Goal: Information Seeking & Learning: Learn about a topic

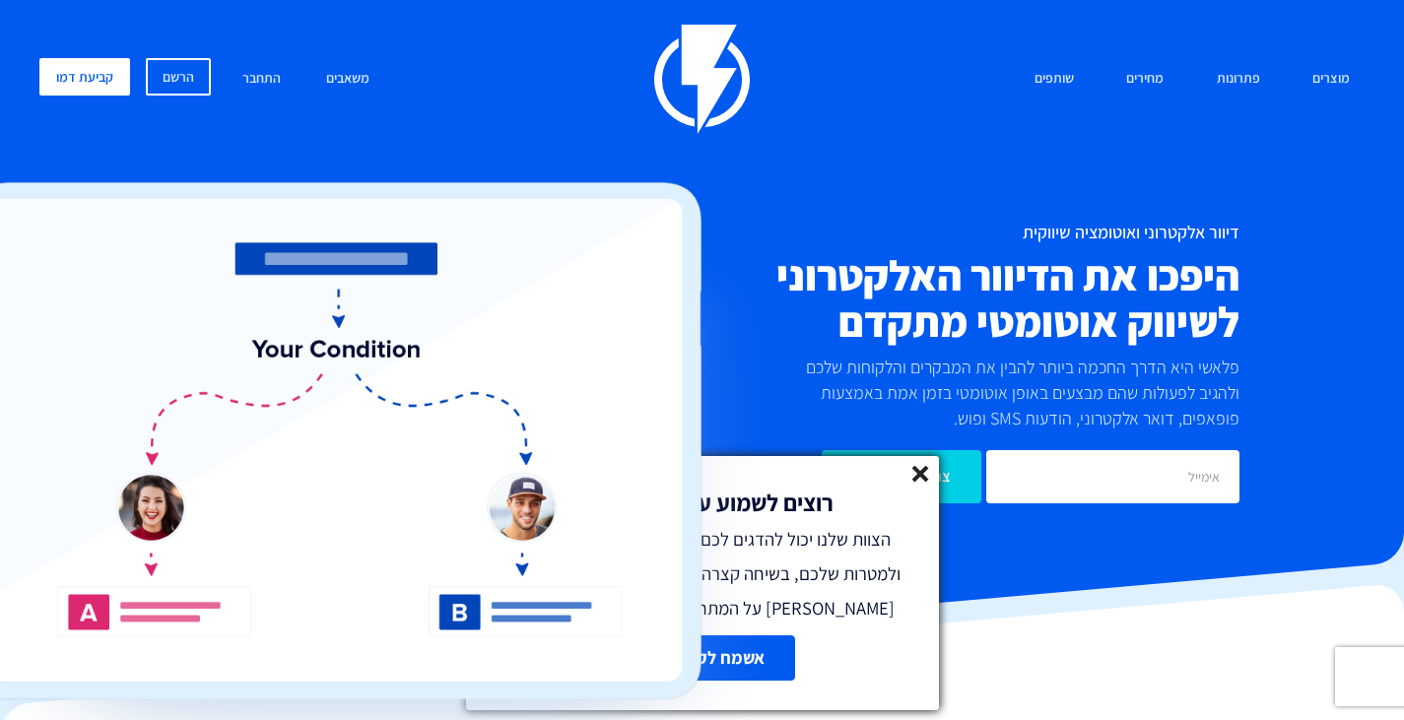
click at [927, 476] on icon at bounding box center [920, 474] width 17 height 17
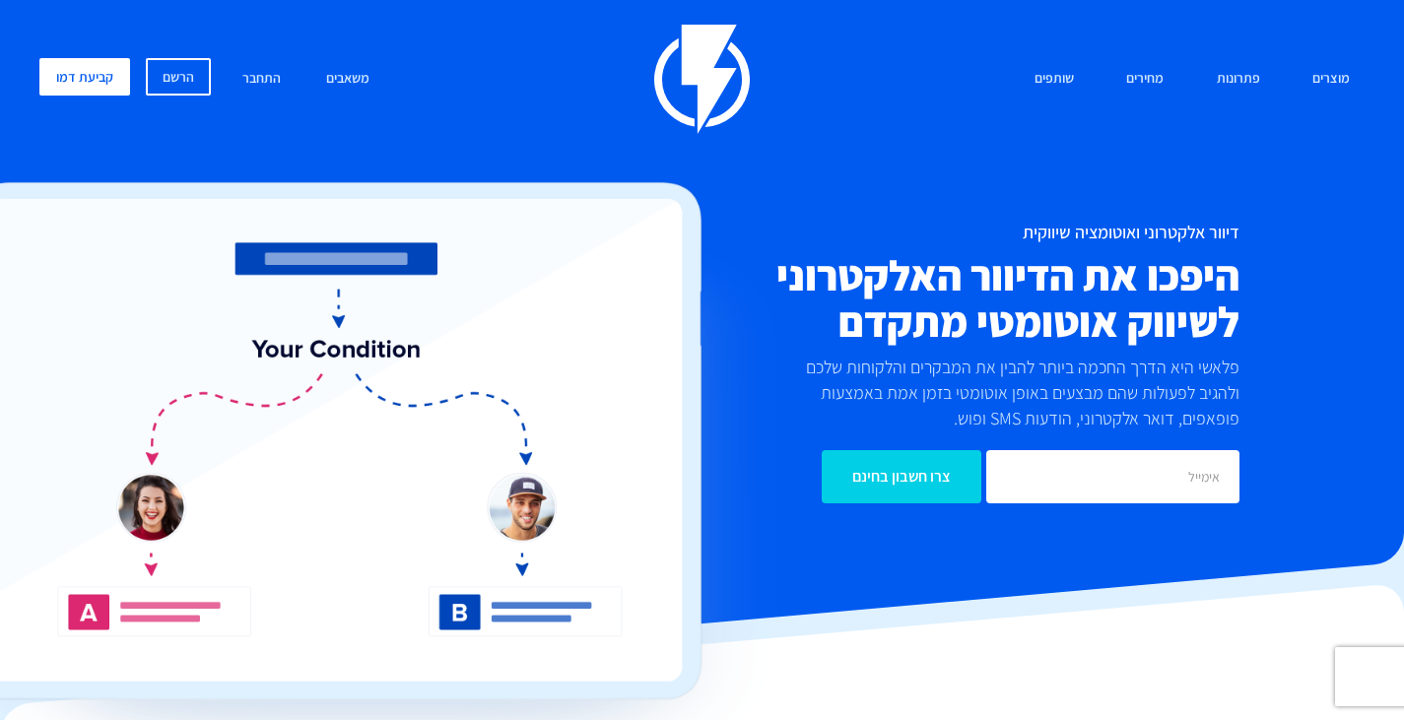
click at [859, 417] on p "פלאשי היא הדרך החכמה ביותר להבין את המבקרים והלקוחות שלכם ולהגיב לפעולות שהם מב…" at bounding box center [1005, 393] width 467 height 76
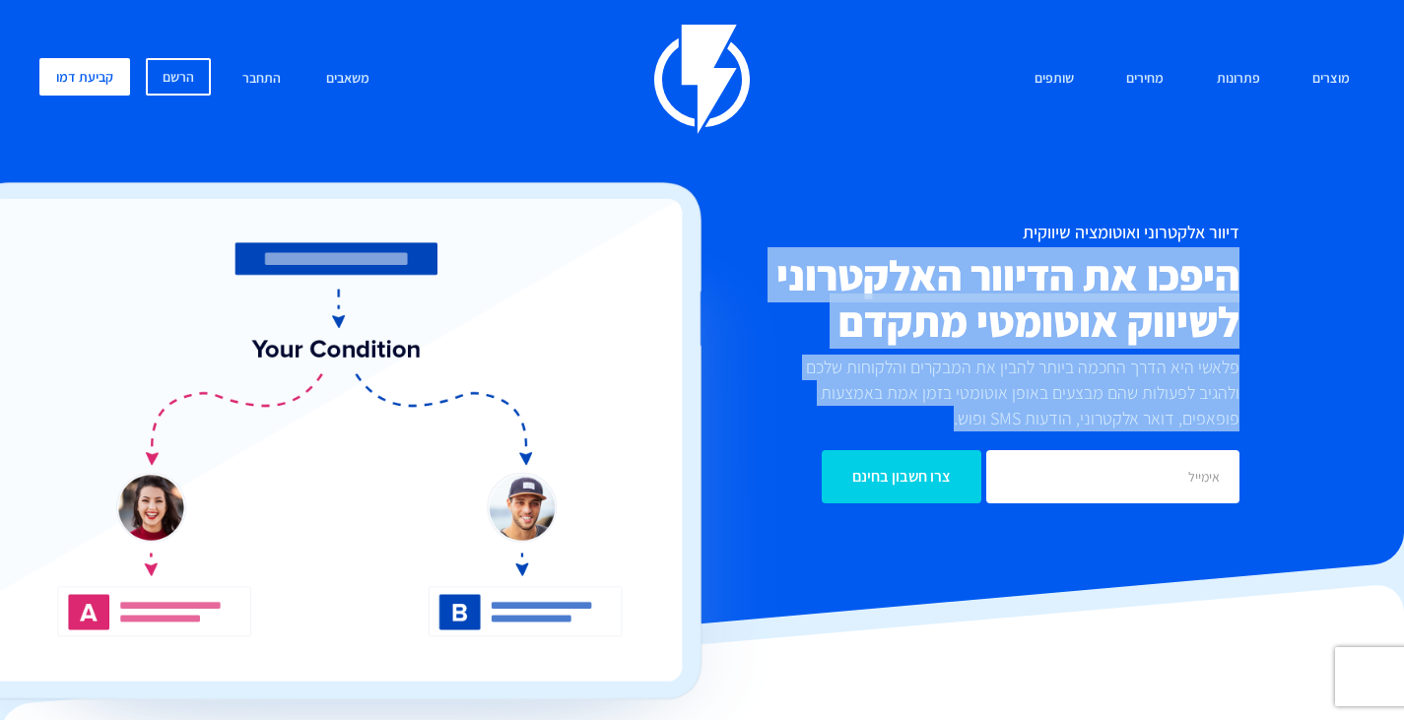
drag, startPoint x: 859, startPoint y: 417, endPoint x: 884, endPoint y: 251, distance: 167.3
click at [884, 251] on div "דיוור אלקטרוני ואוטומציה שיווקית היפכו את הדיוור האלקטרוני לשיווק אוטומטי מתקדם…" at bounding box center [922, 363] width 663 height 281
click at [885, 262] on h2 "היפכו את הדיוור האלקטרוני לשיווק אוטומטי מתקדם" at bounding box center [922, 298] width 633 height 93
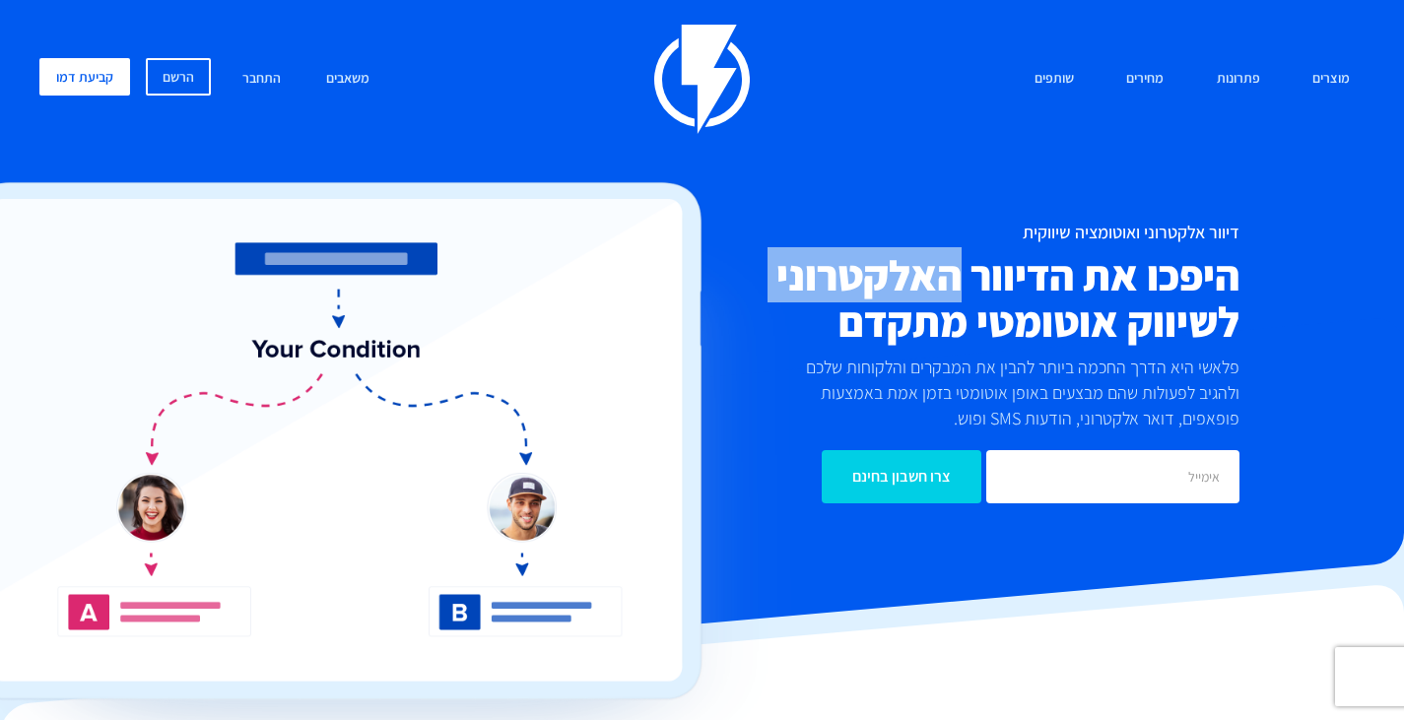
click at [885, 262] on h2 "היפכו את הדיוור האלקטרוני לשיווק אוטומטי מתקדם" at bounding box center [922, 298] width 633 height 93
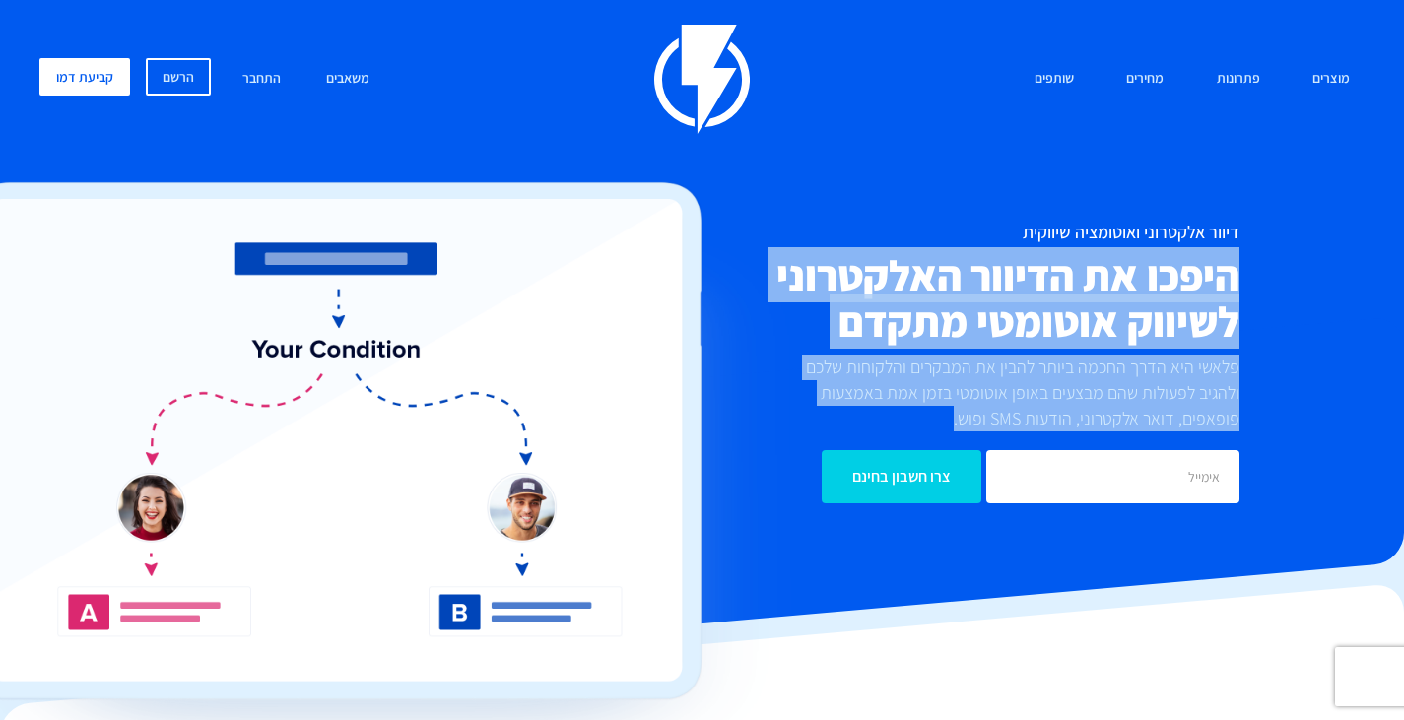
drag, startPoint x: 885, startPoint y: 262, endPoint x: 874, endPoint y: 423, distance: 160.9
click at [874, 423] on div "דיוור אלקטרוני ואוטומציה שיווקית היפכו את הדיוור האלקטרוני לשיווק אוטומטי מתקדם…" at bounding box center [922, 363] width 663 height 281
click at [874, 423] on p "פלאשי היא הדרך החכמה ביותר להבין את המבקרים והלקוחות שלכם ולהגיב לפעולות שהם מב…" at bounding box center [1005, 393] width 467 height 76
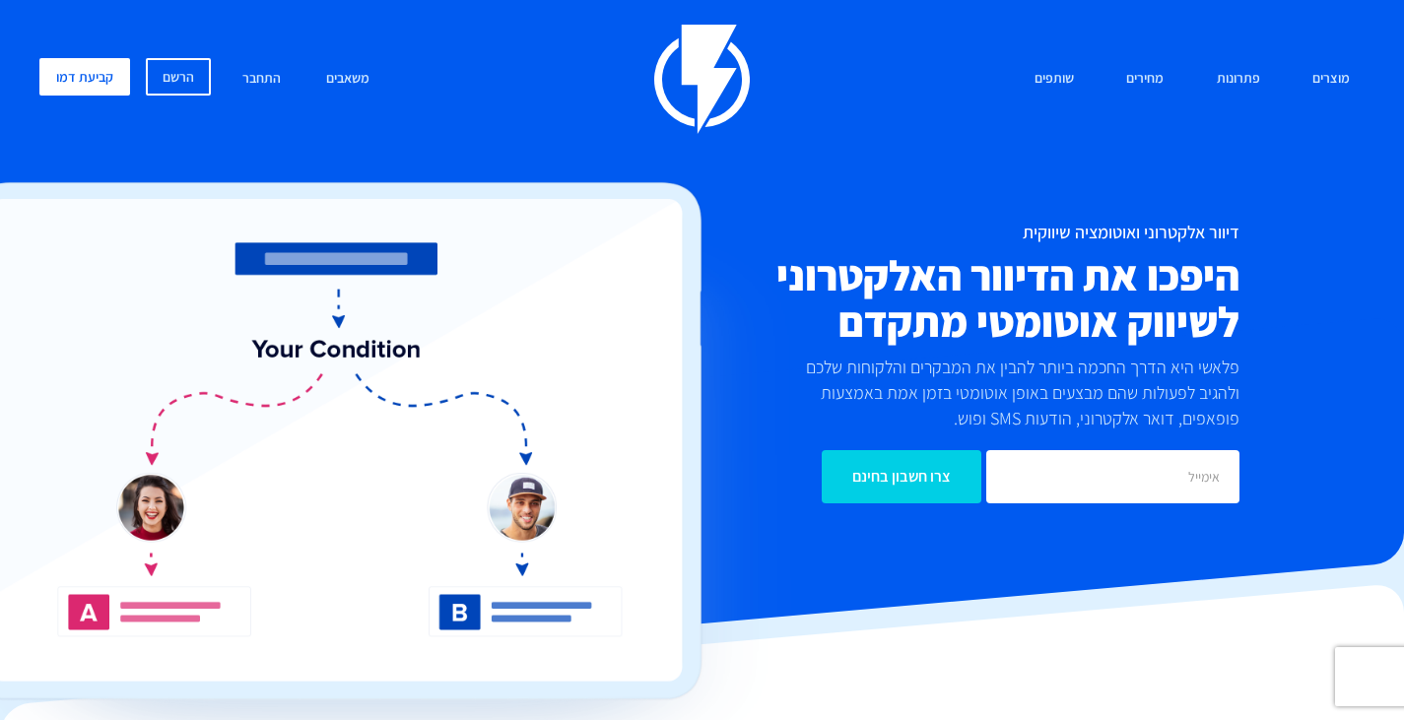
click at [874, 423] on p "פלאשי היא הדרך החכמה ביותר להבין את המבקרים והלקוחות שלכם ולהגיב לפעולות שהם מב…" at bounding box center [1005, 393] width 467 height 76
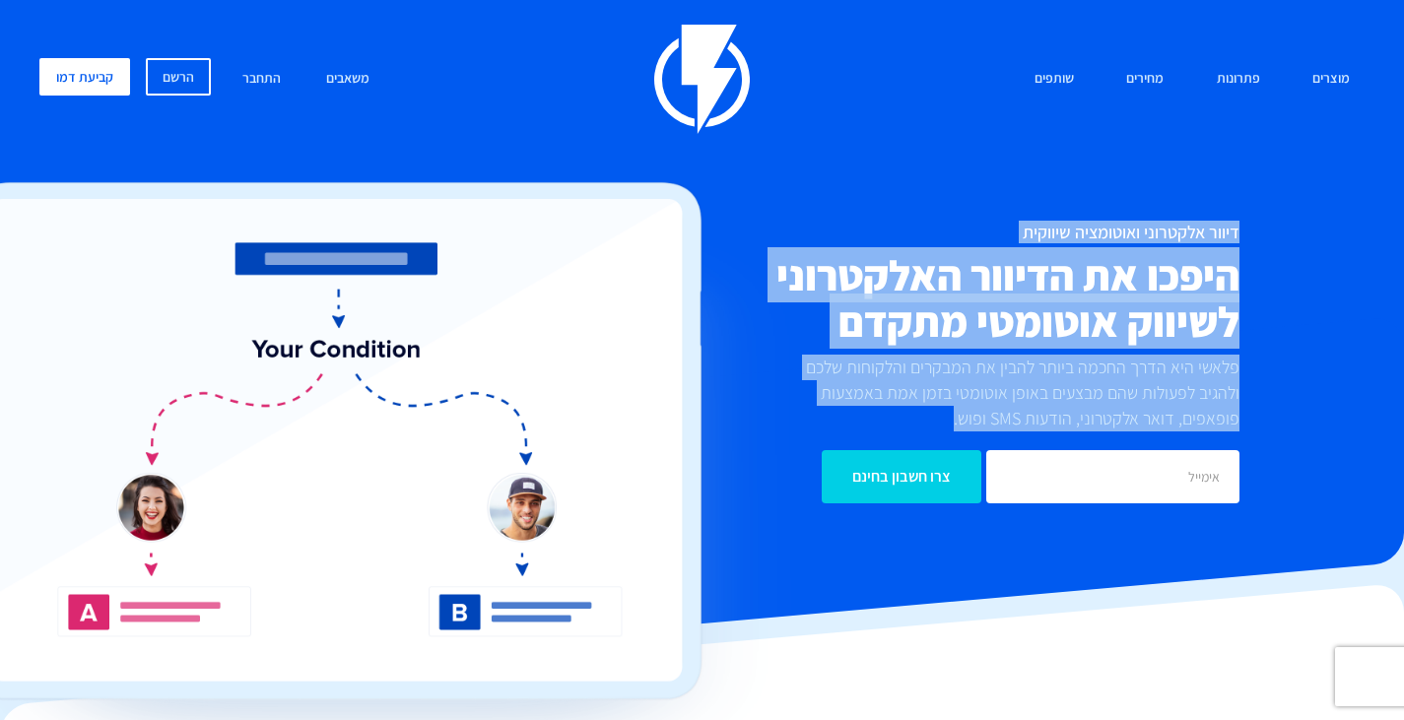
drag, startPoint x: 874, startPoint y: 423, endPoint x: 939, endPoint y: 220, distance: 213.1
click at [939, 220] on div "מוצרים שיווק אוטומטי הפכו את השיווק לאוטומטי דיוור אלקטרוני שלחו את המסר הנכון …" at bounding box center [702, 289] width 1355 height 528
click at [937, 219] on div "מוצרים שיווק אוטומטי הפכו את השיווק לאוטומטי דיוור אלקטרוני שלחו את המסר הנכון …" at bounding box center [702, 289] width 1355 height 528
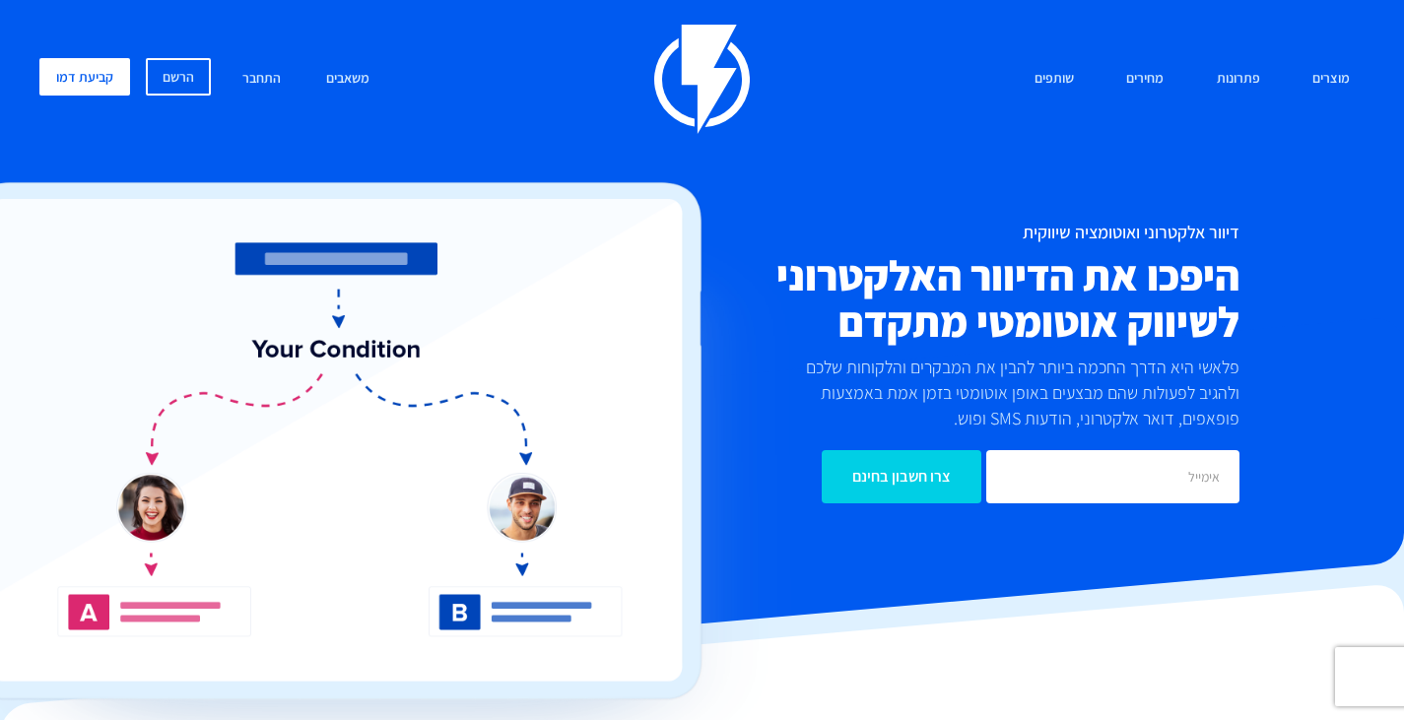
click at [937, 219] on div "מוצרים שיווק אוטומטי הפכו את השיווק לאוטומטי דיוור אלקטרוני שלחו את המסר הנכון …" at bounding box center [702, 289] width 1355 height 528
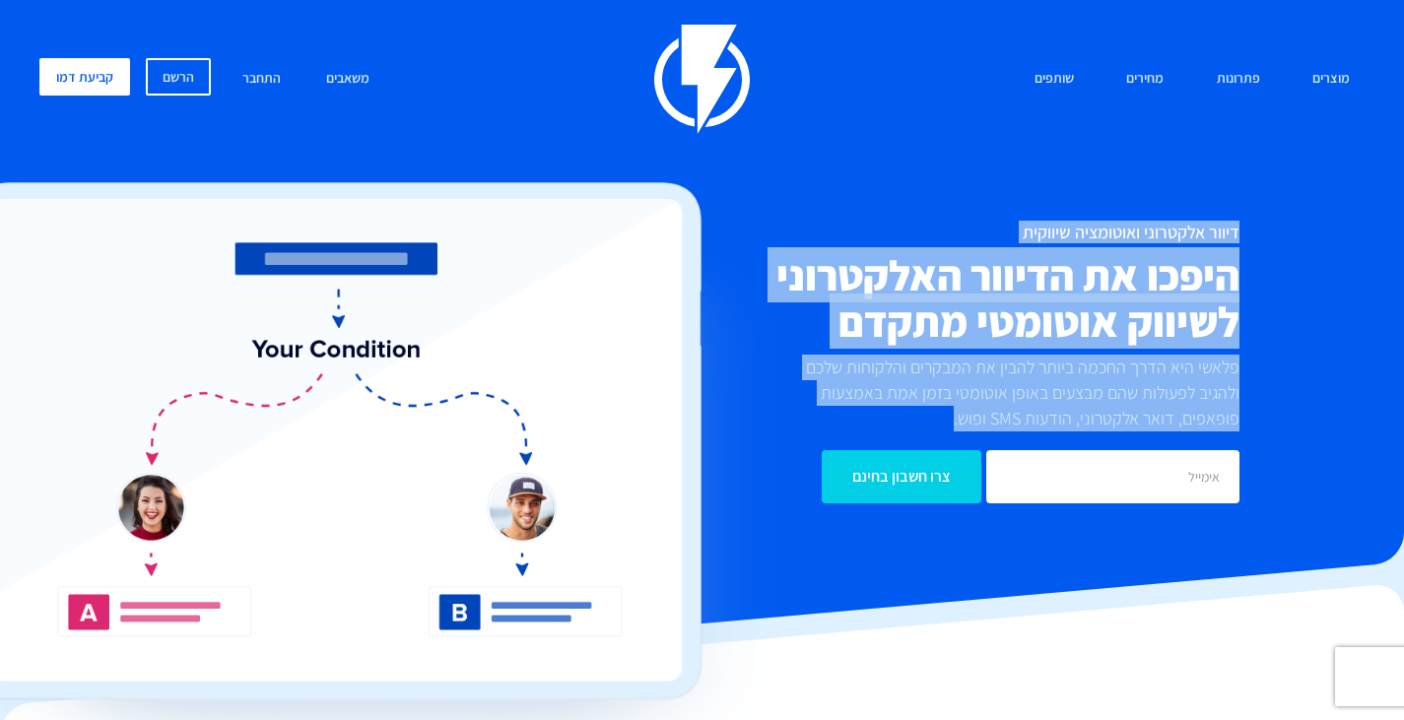
drag, startPoint x: 937, startPoint y: 219, endPoint x: 859, endPoint y: 404, distance: 200.9
click at [859, 404] on div "מוצרים שיווק אוטומטי הפכו את השיווק לאוטומטי דיוור אלקטרוני שלחו את המסר הנכון …" at bounding box center [702, 289] width 1355 height 528
click at [859, 404] on p "פלאשי היא הדרך החכמה ביותר להבין את המבקרים והלקוחות שלכם ולהגיב לפעולות שהם מב…" at bounding box center [1005, 393] width 467 height 76
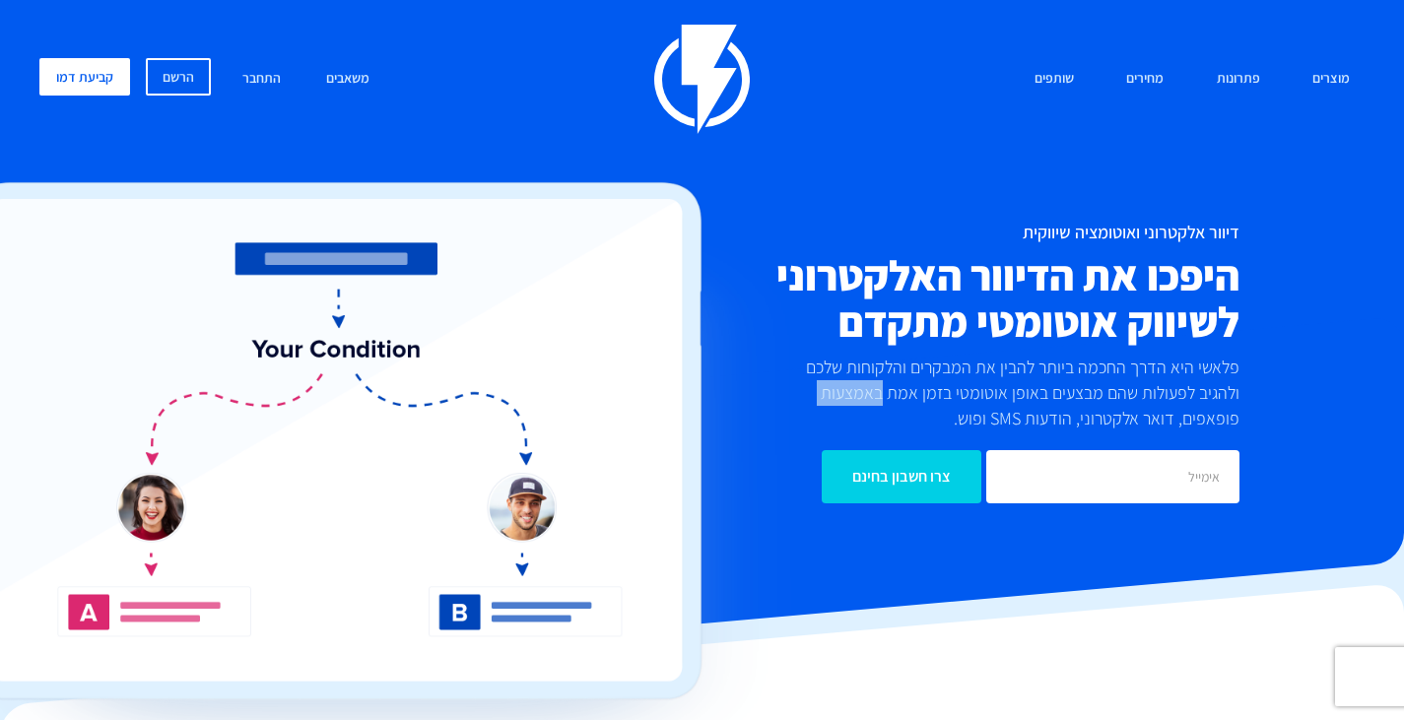
click at [859, 404] on p "פלאשי היא הדרך החכמה ביותר להבין את המבקרים והלקוחות שלכם ולהגיב לפעולות שהם מב…" at bounding box center [1005, 393] width 467 height 76
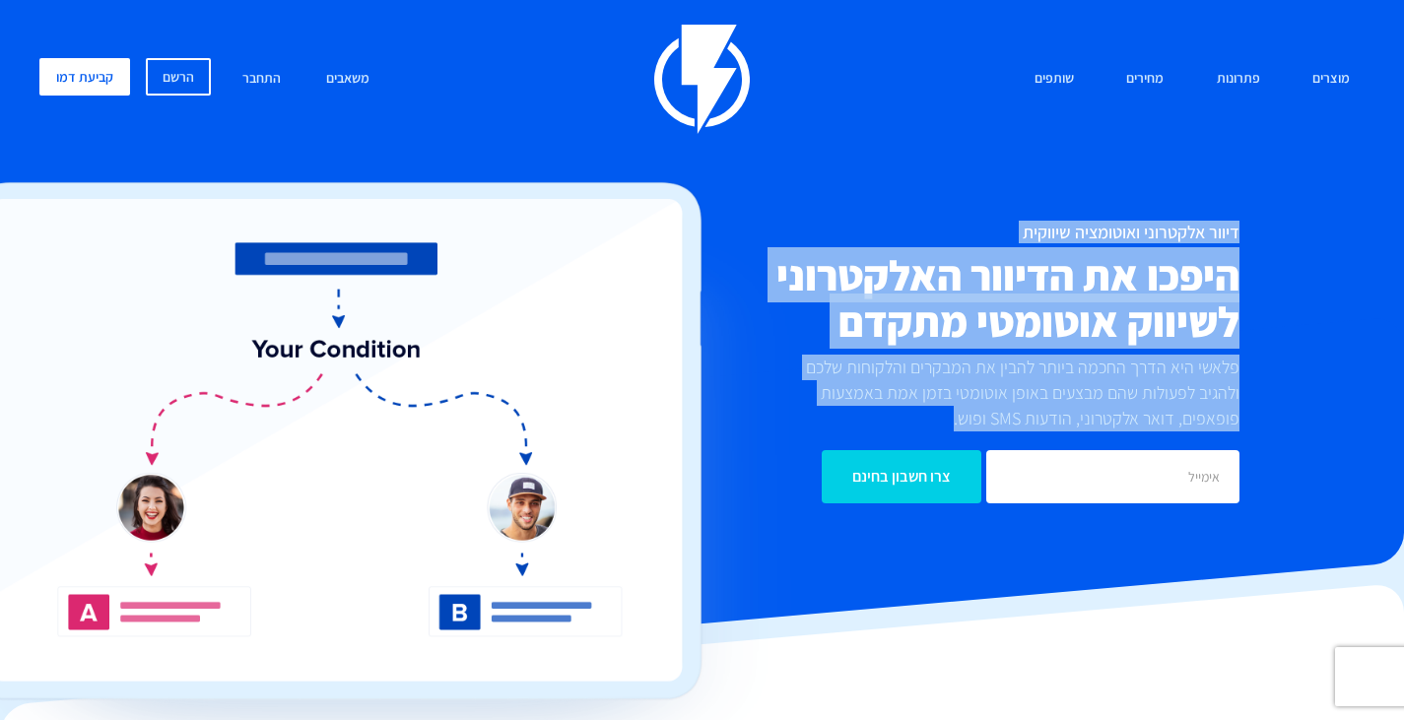
drag, startPoint x: 859, startPoint y: 404, endPoint x: 922, endPoint y: 220, distance: 194.7
click at [922, 220] on div "מוצרים שיווק אוטומטי הפכו את השיווק לאוטומטי דיוור אלקטרוני שלחו את המסר הנכון …" at bounding box center [702, 289] width 1355 height 528
